Goal: Find specific fact: Find specific fact

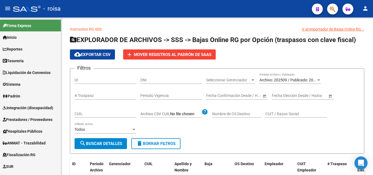
scroll to position [0, 0]
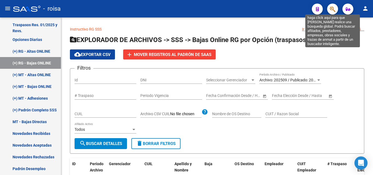
click at [330, 11] on icon "button" at bounding box center [332, 9] width 5 height 6
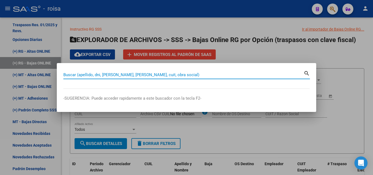
paste input "20485868632"
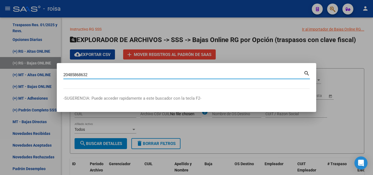
type input "20485868632"
click at [307, 74] on mat-icon "search" at bounding box center [307, 73] width 6 height 7
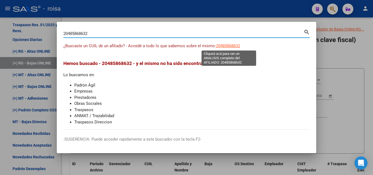
click at [233, 45] on span "20485868632" at bounding box center [228, 45] width 24 height 5
type textarea "20485868632"
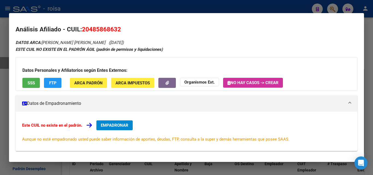
click at [31, 81] on span "SSS" at bounding box center [31, 83] width 7 height 5
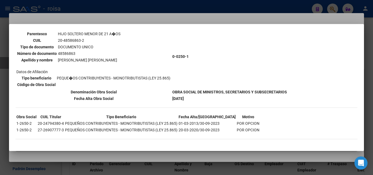
scroll to position [140, 0]
click at [53, 124] on td "20-24794380-4" at bounding box center [50, 123] width 27 height 6
copy td "24794380"
click at [90, 13] on div at bounding box center [186, 87] width 373 height 175
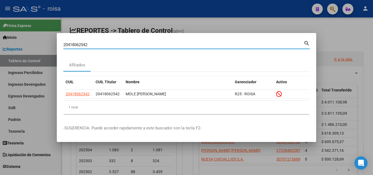
drag, startPoint x: 102, startPoint y: 43, endPoint x: 23, endPoint y: 38, distance: 79.4
click at [23, 38] on div "20418062542 Buscar (apellido, dni, cuil, nro traspaso, cuit, obra social) searc…" at bounding box center [186, 87] width 373 height 175
paste input "246863343"
drag, startPoint x: 98, startPoint y: 46, endPoint x: 0, endPoint y: 34, distance: 98.5
click at [0, 34] on div "20246863343 Buscar (apellido, dni, cuil, nro traspaso, cuit, obra social) searc…" at bounding box center [186, 87] width 373 height 175
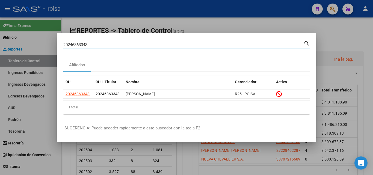
paste input "7430572712"
type input "27430572712"
click at [206, 22] on div at bounding box center [186, 87] width 373 height 175
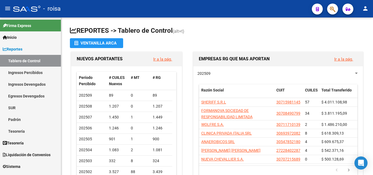
click at [329, 6] on button "button" at bounding box center [332, 9] width 11 height 11
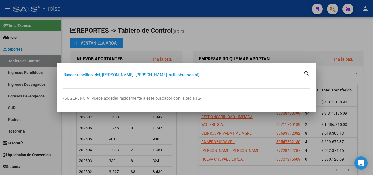
paste input "27358616084"
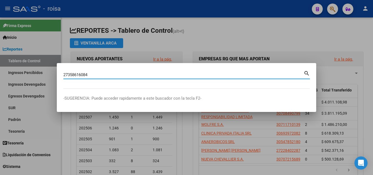
drag, startPoint x: 307, startPoint y: 72, endPoint x: 296, endPoint y: 76, distance: 11.2
click at [305, 75] on mat-icon "search" at bounding box center [307, 73] width 6 height 7
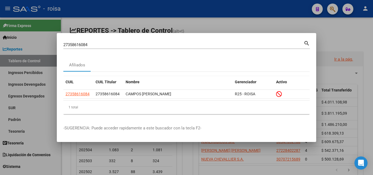
drag, startPoint x: 0, startPoint y: 39, endPoint x: 19, endPoint y: 42, distance: 19.4
click at [0, 37] on div "27358616084 Buscar (apellido, dni, cuil, nro traspaso, cuit, obra social) searc…" at bounding box center [186, 87] width 373 height 175
drag, startPoint x: 97, startPoint y: 45, endPoint x: 23, endPoint y: 39, distance: 74.7
click at [23, 39] on div "27358616084 Buscar (apellido, dni, cuil, nro traspaso, cuit, obra social) searc…" at bounding box center [186, 87] width 373 height 175
paste input "469374950"
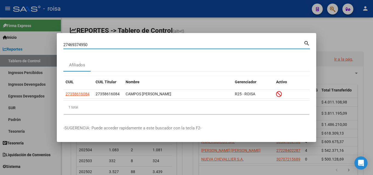
type input "27469374950"
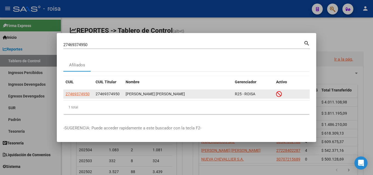
click at [278, 94] on icon at bounding box center [279, 94] width 6 height 6
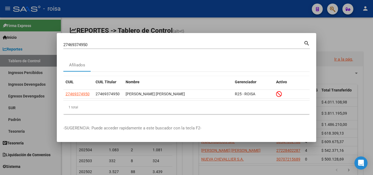
click at [182, 20] on div at bounding box center [186, 87] width 373 height 175
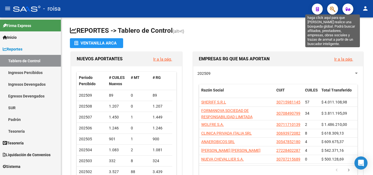
click at [333, 9] on icon "button" at bounding box center [332, 9] width 5 height 6
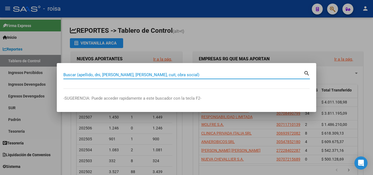
paste input "27483076766"
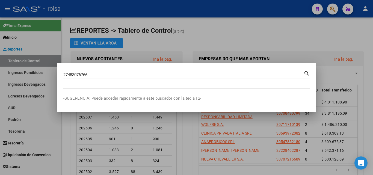
click at [308, 75] on mat-icon "search" at bounding box center [307, 73] width 6 height 7
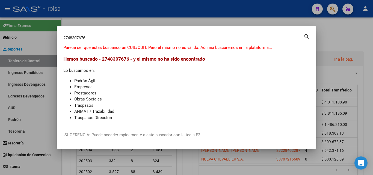
click at [68, 38] on input "2748307676" at bounding box center [183, 37] width 240 height 5
type input "48307676"
click at [305, 35] on mat-icon "search" at bounding box center [307, 36] width 6 height 7
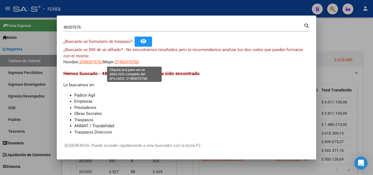
click at [134, 61] on span "27483076768" at bounding box center [127, 62] width 24 height 5
type textarea "27483076768"
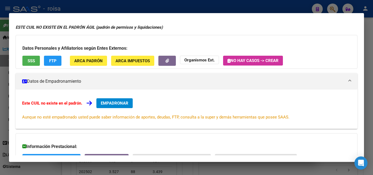
scroll to position [27, 0]
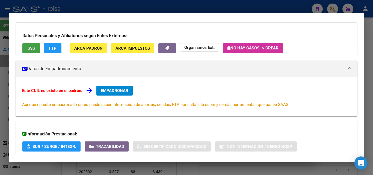
click at [36, 49] on button "SSS" at bounding box center [30, 48] width 17 height 10
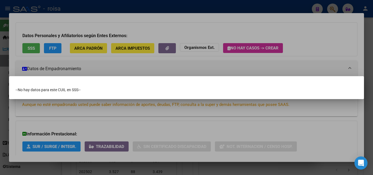
click at [139, 65] on div at bounding box center [186, 87] width 373 height 175
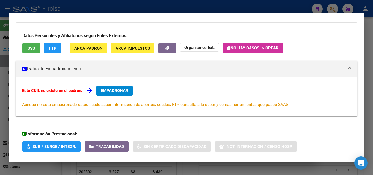
scroll to position [0, 0]
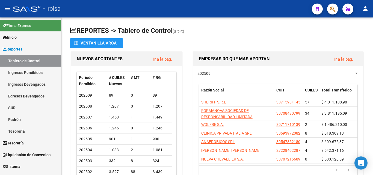
click at [336, 8] on button "button" at bounding box center [332, 9] width 11 height 11
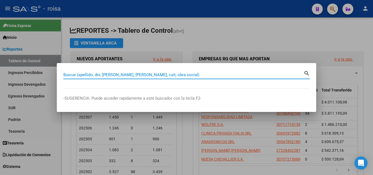
paste input "27483076768"
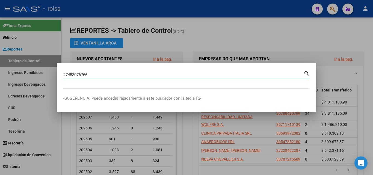
click at [303, 72] on input "27483076766" at bounding box center [183, 74] width 240 height 5
click at [308, 72] on mat-icon "search" at bounding box center [307, 73] width 6 height 7
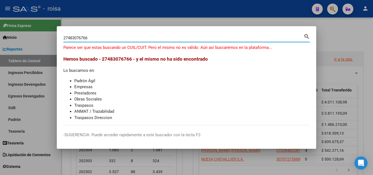
drag, startPoint x: 110, startPoint y: 37, endPoint x: 1, endPoint y: 31, distance: 109.1
click at [1, 31] on div "27483076766 Buscar (apellido, dni, cuil, nro traspaso, cuit, obra social) searc…" at bounding box center [186, 87] width 373 height 175
paste input "4"
click at [308, 37] on mat-icon "search" at bounding box center [307, 36] width 6 height 7
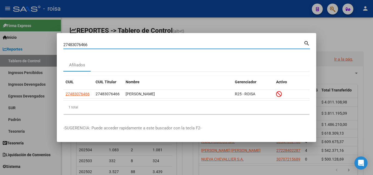
drag, startPoint x: 67, startPoint y: 47, endPoint x: 23, endPoint y: 47, distance: 43.7
click at [23, 47] on div "27483076466 Buscar (apellido, dni, cuil, nro traspaso, cuit, obra social) searc…" at bounding box center [186, 87] width 373 height 175
paste input "0231921215"
drag, startPoint x: 94, startPoint y: 43, endPoint x: 0, endPoint y: 29, distance: 94.9
click at [0, 29] on div "20231921215 Buscar (apellido, dni, cuil, nro traspaso, cuit, obra social) searc…" at bounding box center [186, 87] width 373 height 175
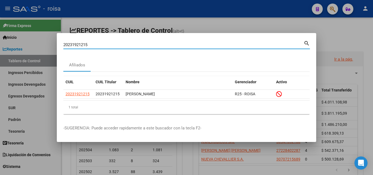
paste input "360440"
type input "20360440215"
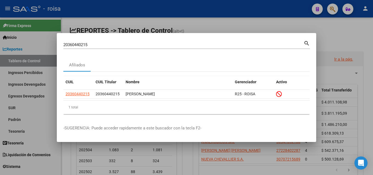
drag, startPoint x: 95, startPoint y: 47, endPoint x: 23, endPoint y: 34, distance: 72.4
click at [21, 34] on div "20360440215 Buscar (apellido, dni, cuil, nro traspaso, cuit, obra social) searc…" at bounding box center [186, 87] width 373 height 175
click at [102, 44] on input "20360440215" at bounding box center [183, 44] width 240 height 5
drag, startPoint x: 102, startPoint y: 44, endPoint x: 4, endPoint y: 36, distance: 97.8
click at [4, 36] on div "20360440215 Buscar (apellido, dni, cuil, nro traspaso, cuit, obra social) searc…" at bounding box center [186, 87] width 373 height 175
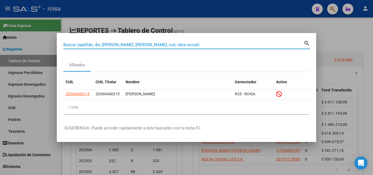
paste input "27221291307"
type input "27221291307"
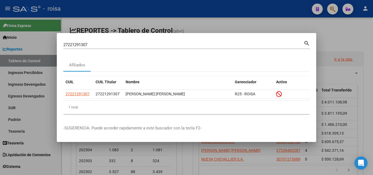
click at [274, 29] on div at bounding box center [186, 87] width 373 height 175
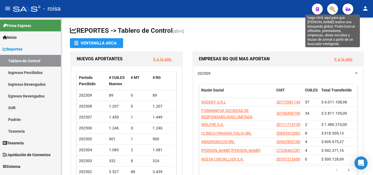
click at [332, 6] on icon "button" at bounding box center [332, 9] width 5 height 6
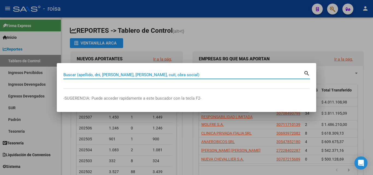
paste input "20277786878"
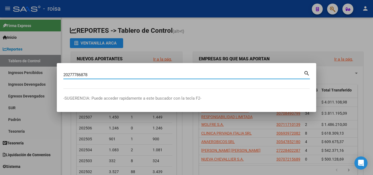
type input "20277786878"
click at [305, 75] on mat-icon "search" at bounding box center [307, 73] width 6 height 7
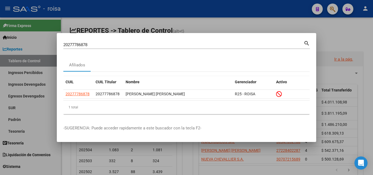
drag, startPoint x: 98, startPoint y: 39, endPoint x: 12, endPoint y: 29, distance: 86.6
click at [12, 29] on div "20277786878 Buscar (apellido, dni, cuil, nro traspaso, cuit, obra social) searc…" at bounding box center [186, 87] width 373 height 175
drag, startPoint x: 98, startPoint y: 48, endPoint x: 38, endPoint y: 41, distance: 60.7
click at [38, 41] on div "20277786878 Buscar (apellido, dni, cuil, nro traspaso, cuit, obra social) searc…" at bounding box center [186, 87] width 373 height 175
click at [102, 45] on input "20277786878" at bounding box center [183, 44] width 240 height 5
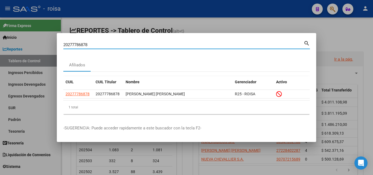
drag, startPoint x: 102, startPoint y: 45, endPoint x: 19, endPoint y: 34, distance: 83.5
click at [19, 34] on div "20277786878 Buscar (apellido, dni, cuil, nro traspaso, cuit, obra social) searc…" at bounding box center [186, 87] width 373 height 175
paste input "20181708493"
type input "20181708493"
